Goal: Transaction & Acquisition: Subscribe to service/newsletter

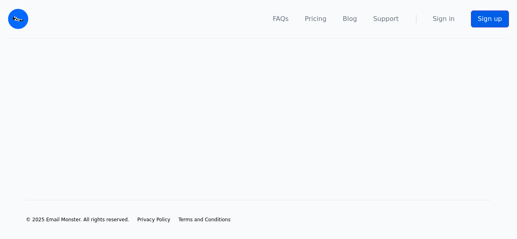
click at [412, 24] on link "Sign up" at bounding box center [490, 18] width 38 height 17
click at [452, 18] on link "Sign in" at bounding box center [443, 19] width 22 height 10
click at [510, 47] on main at bounding box center [258, 107] width 517 height 136
click at [503, 26] on link "Sign up" at bounding box center [490, 18] width 38 height 17
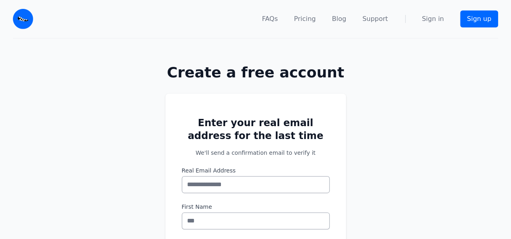
click at [503, 26] on div "FAQs Pricing Blog Support Sign in Sign up" at bounding box center [255, 19] width 511 height 39
drag, startPoint x: 0, startPoint y: 0, endPoint x: 503, endPoint y: 26, distance: 503.6
click at [503, 26] on div "FAQs Pricing Blog Support Sign in Sign up" at bounding box center [255, 19] width 511 height 39
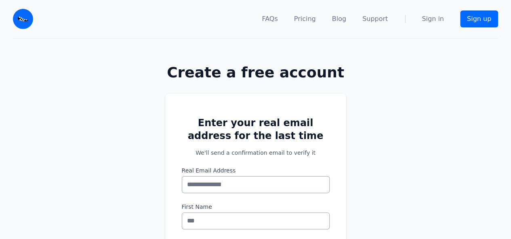
click at [503, 26] on div "FAQs Pricing Blog Support Sign in Sign up" at bounding box center [255, 19] width 511 height 39
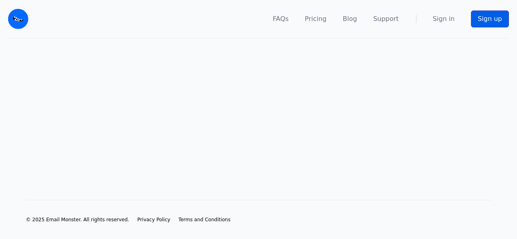
click at [503, 26] on link "Sign up" at bounding box center [490, 18] width 38 height 17
